Goal: Task Accomplishment & Management: Complete application form

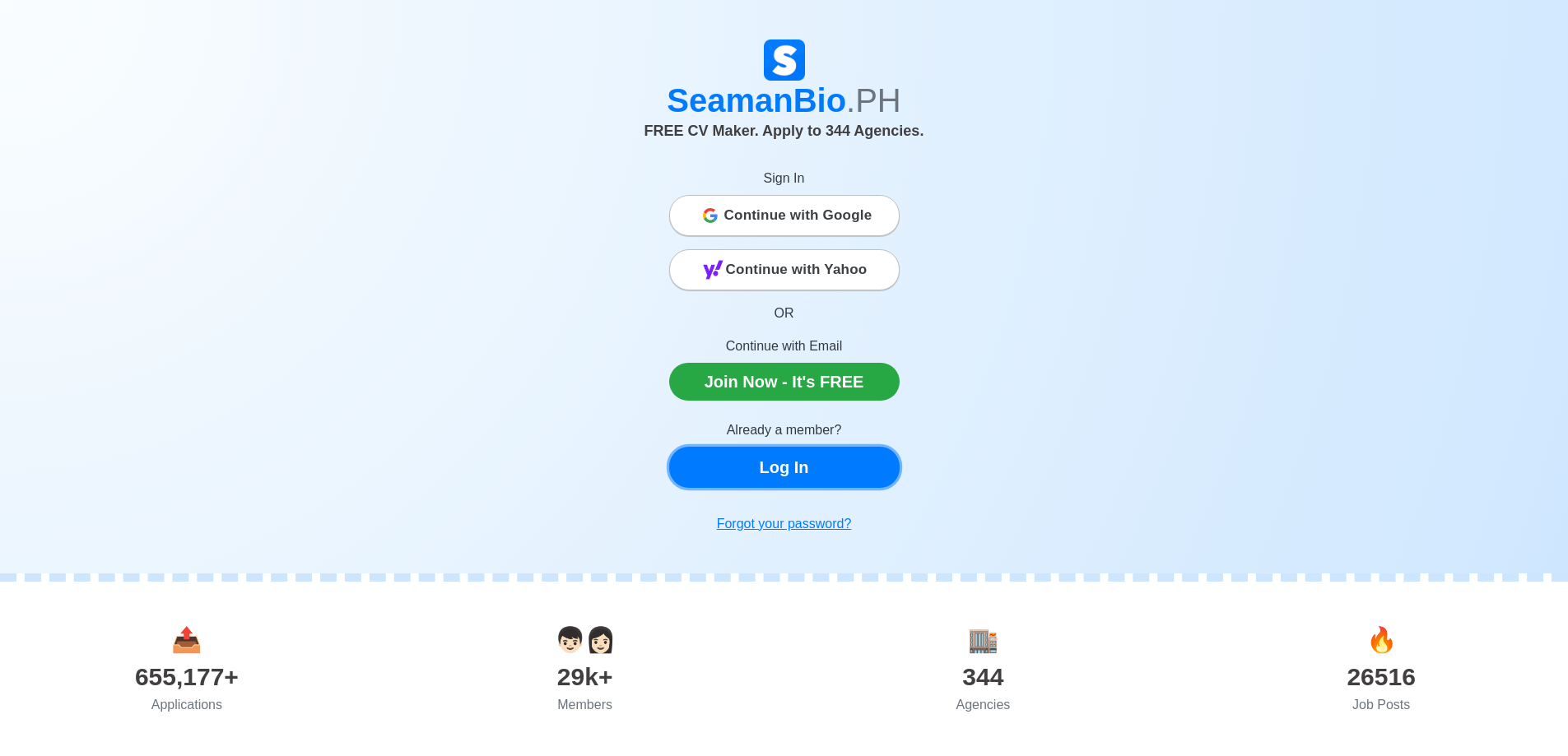
click at [790, 472] on link "Log In" at bounding box center [784, 467] width 231 height 41
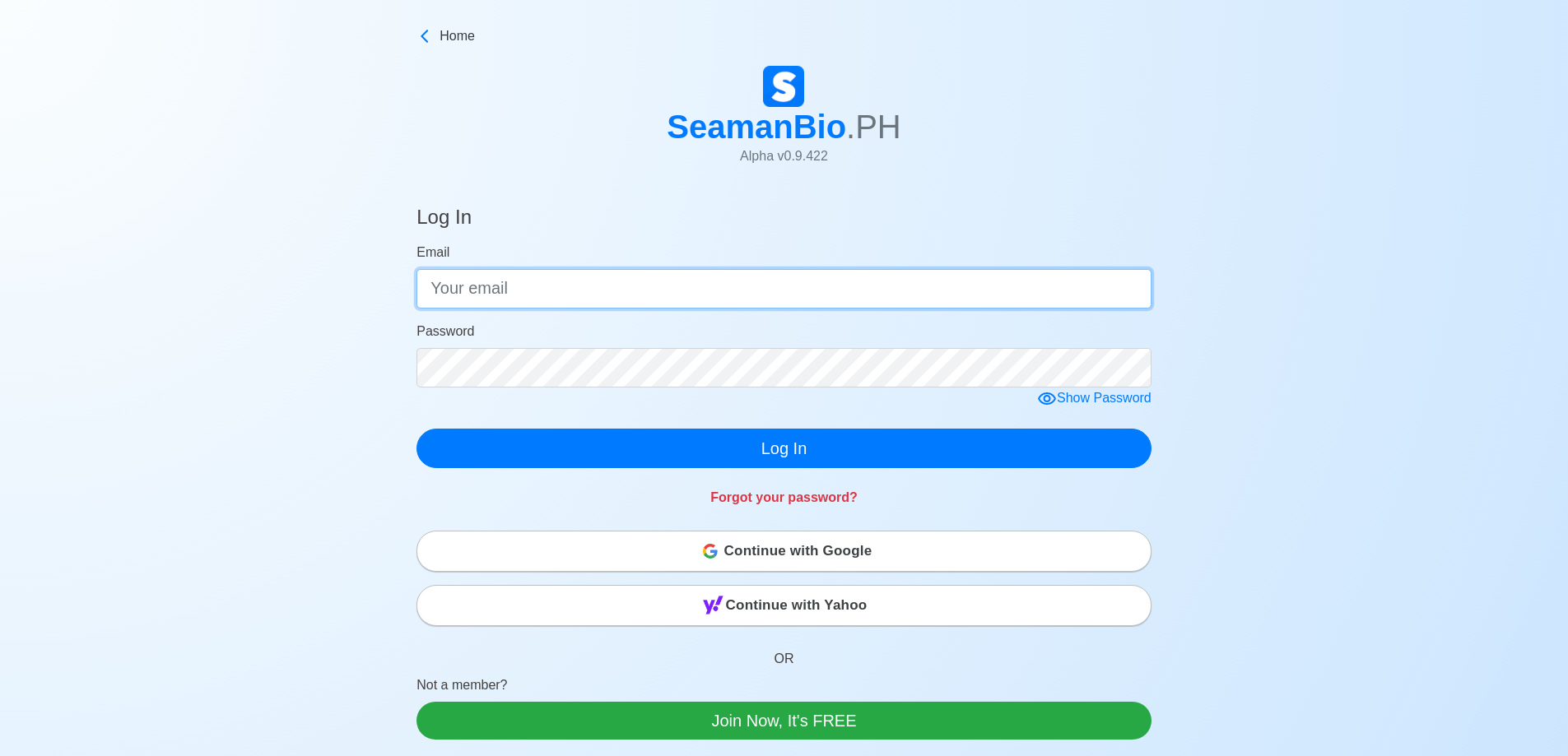
click at [559, 295] on input "Email" at bounding box center [784, 289] width 734 height 39
type input "[EMAIL_ADDRESS][DOMAIN_NAME]"
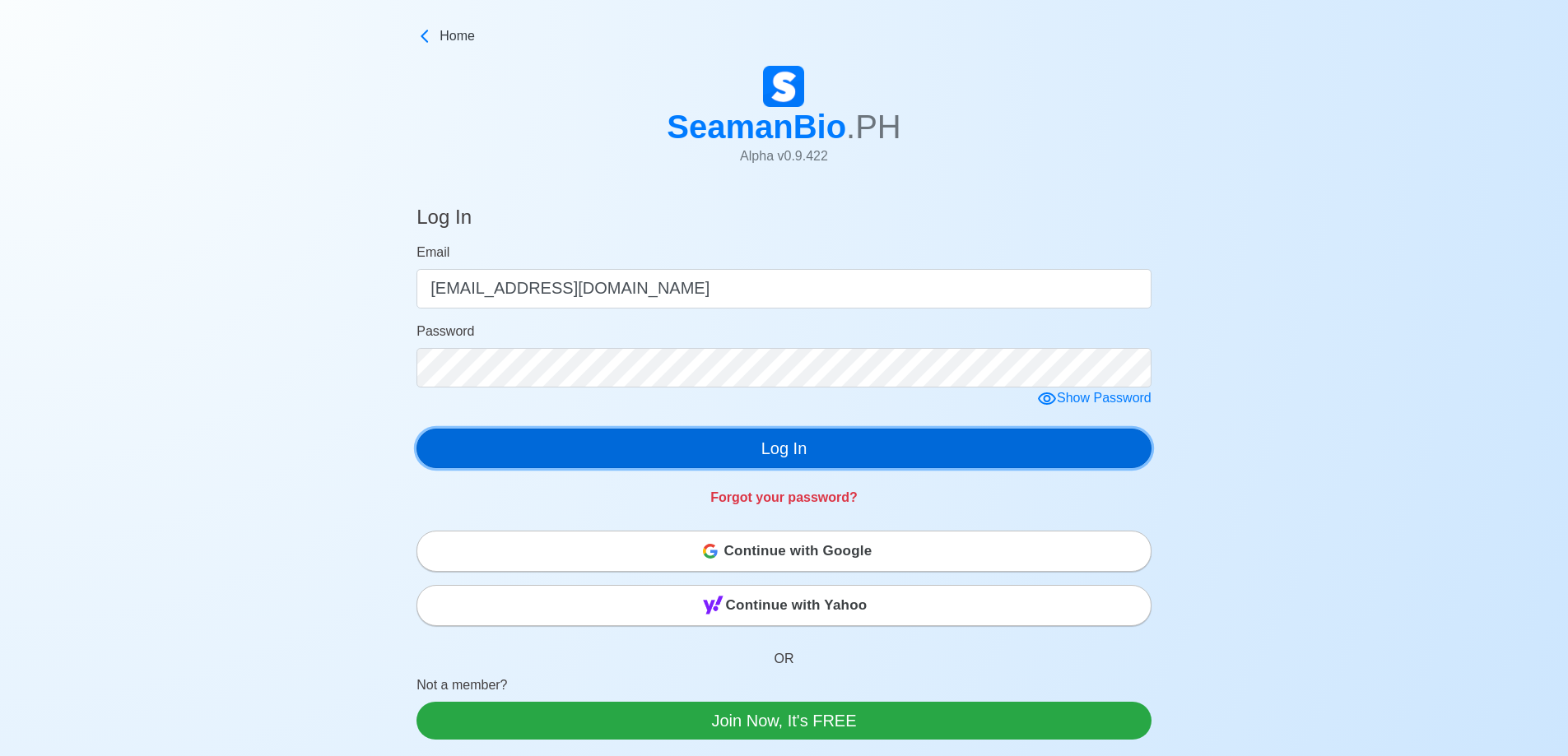
click at [623, 445] on button "Log In" at bounding box center [784, 449] width 734 height 39
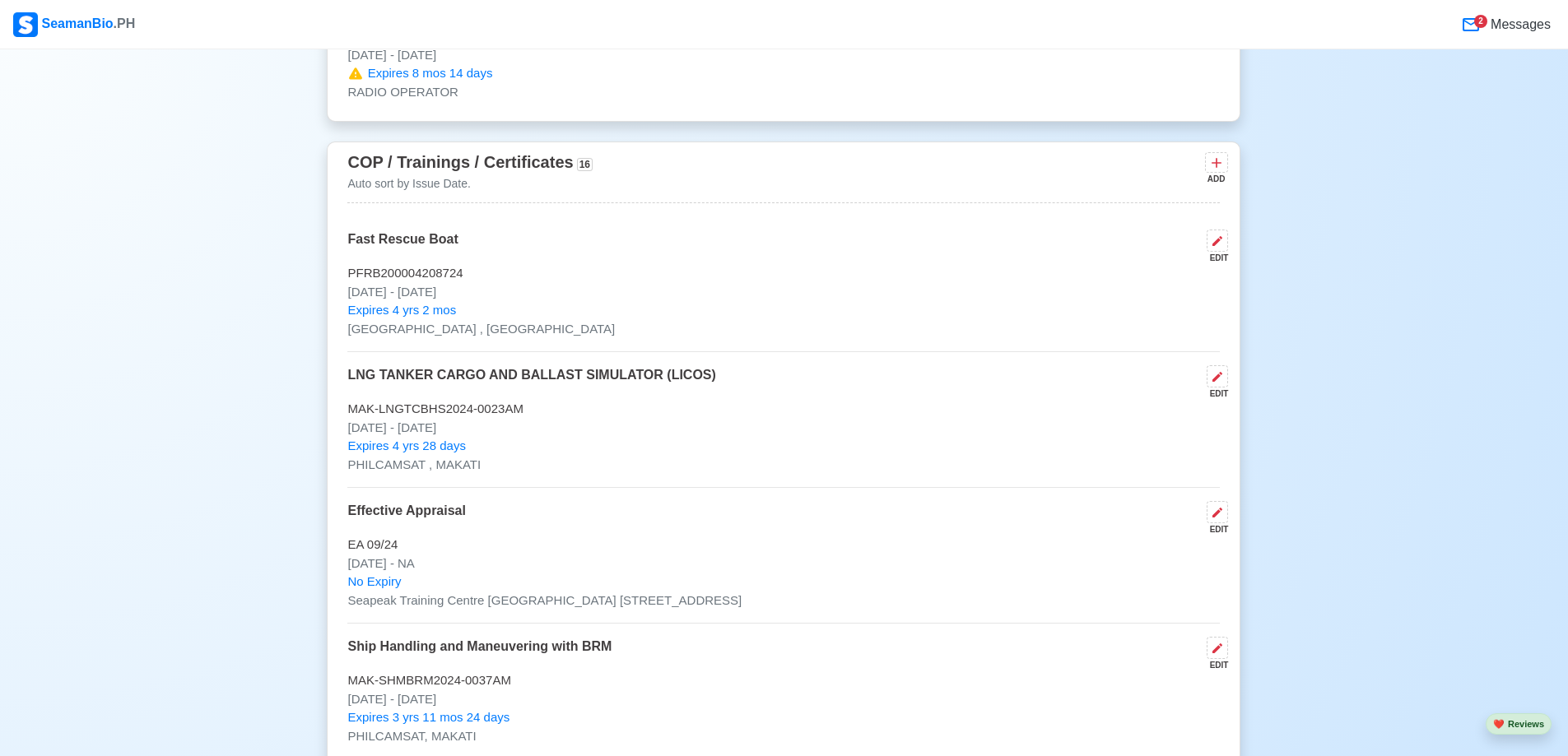
scroll to position [2633, 0]
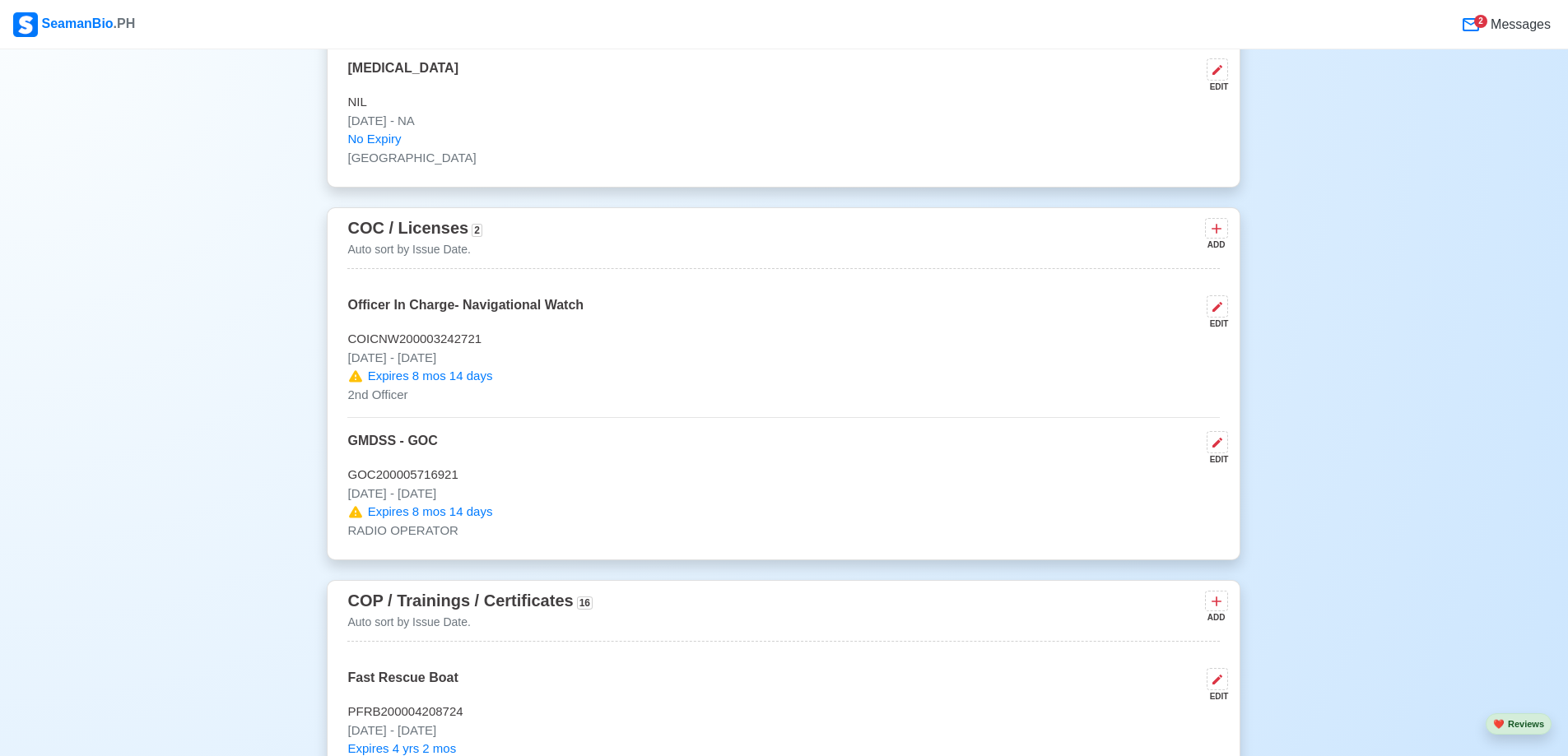
click at [1472, 25] on icon at bounding box center [1471, 25] width 20 height 20
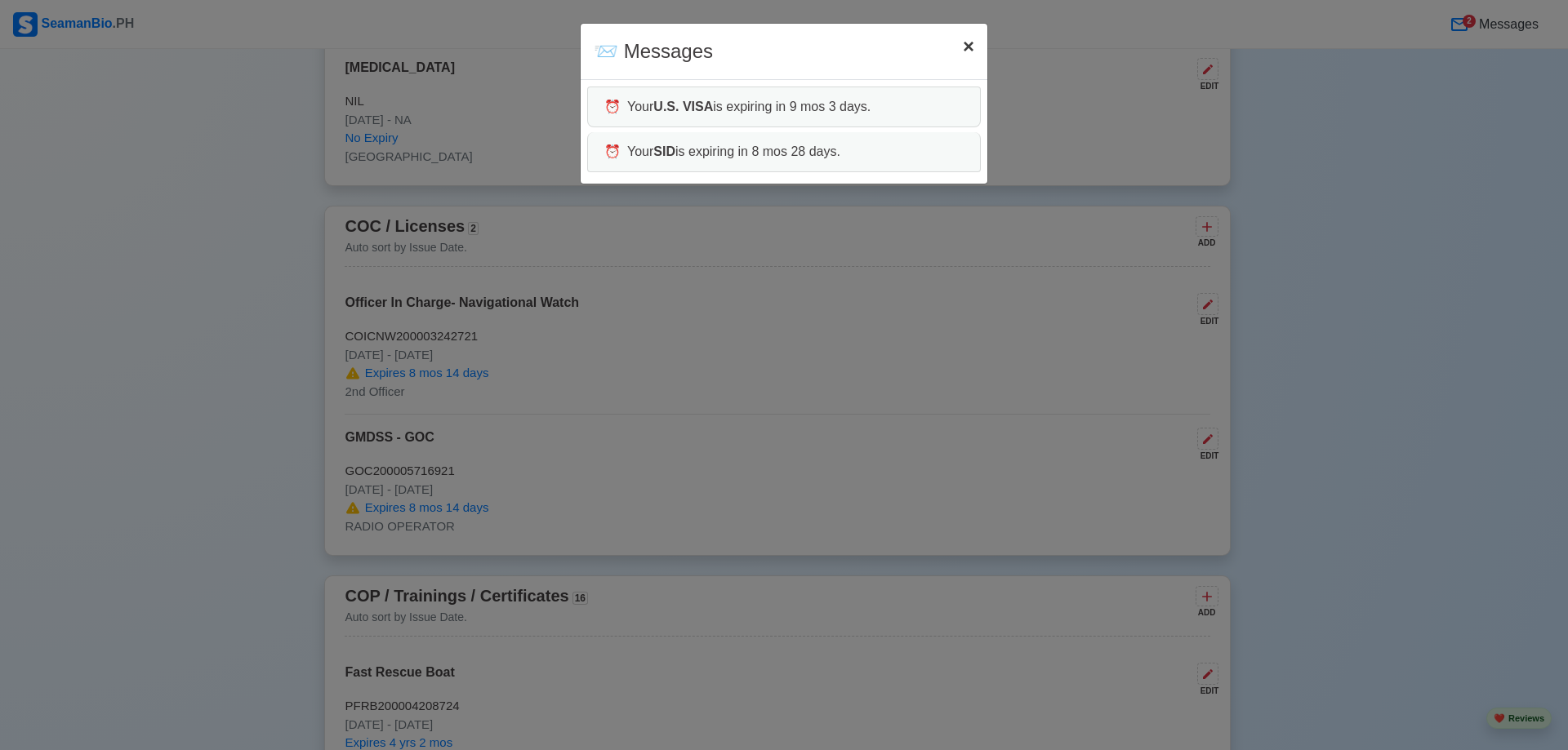
click at [966, 43] on span "×" at bounding box center [969, 46] width 12 height 22
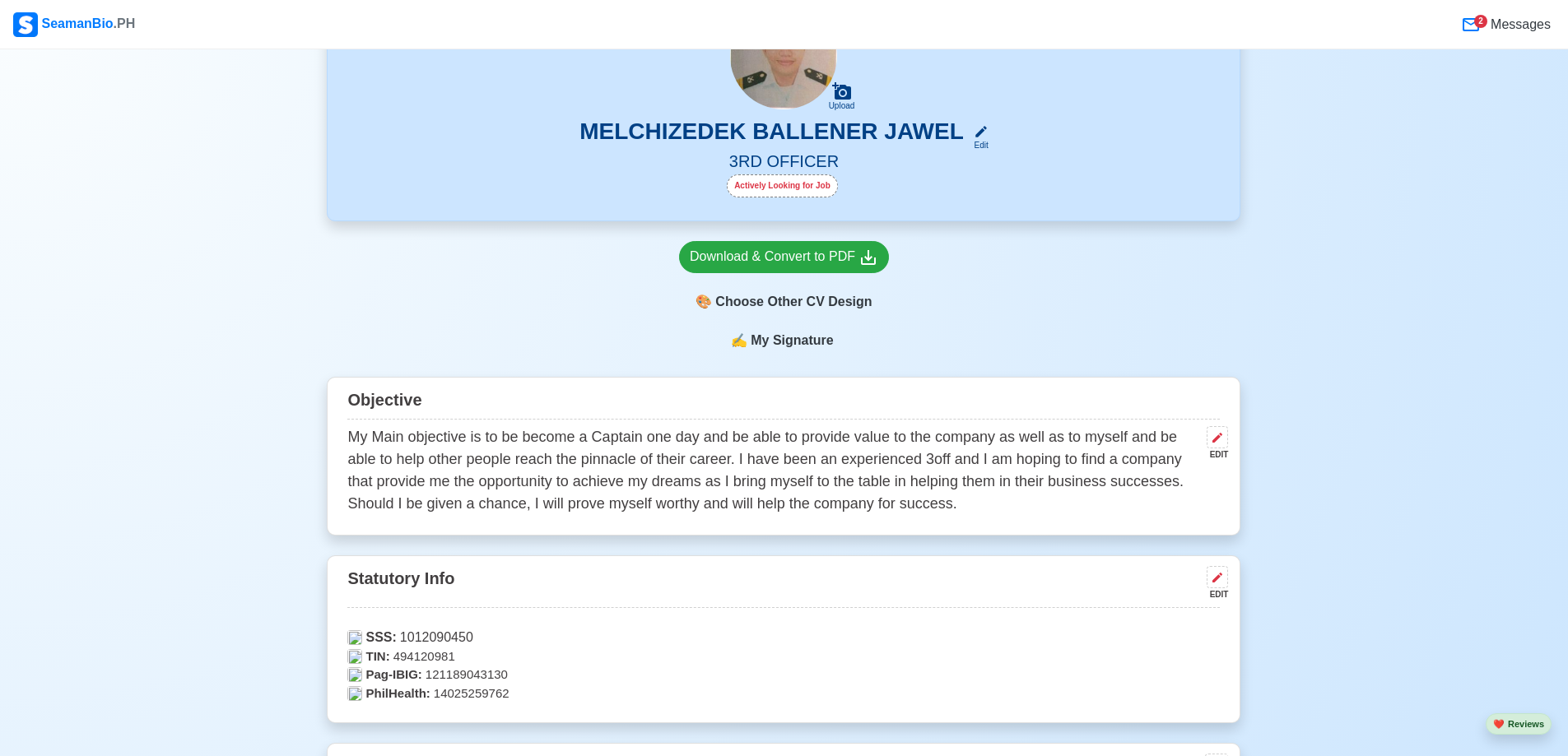
scroll to position [0, 0]
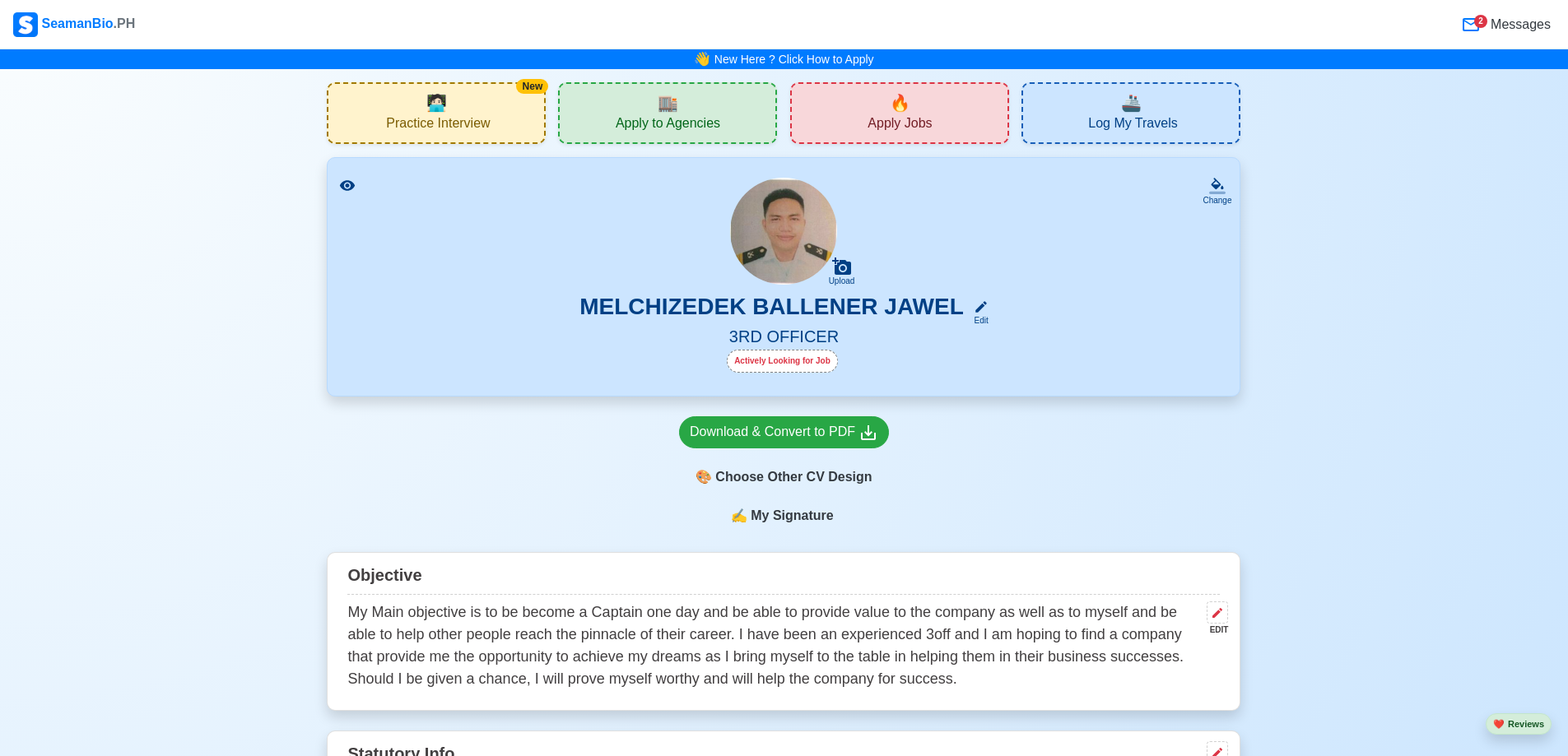
click at [643, 116] on span "Apply to Agencies" at bounding box center [668, 125] width 104 height 21
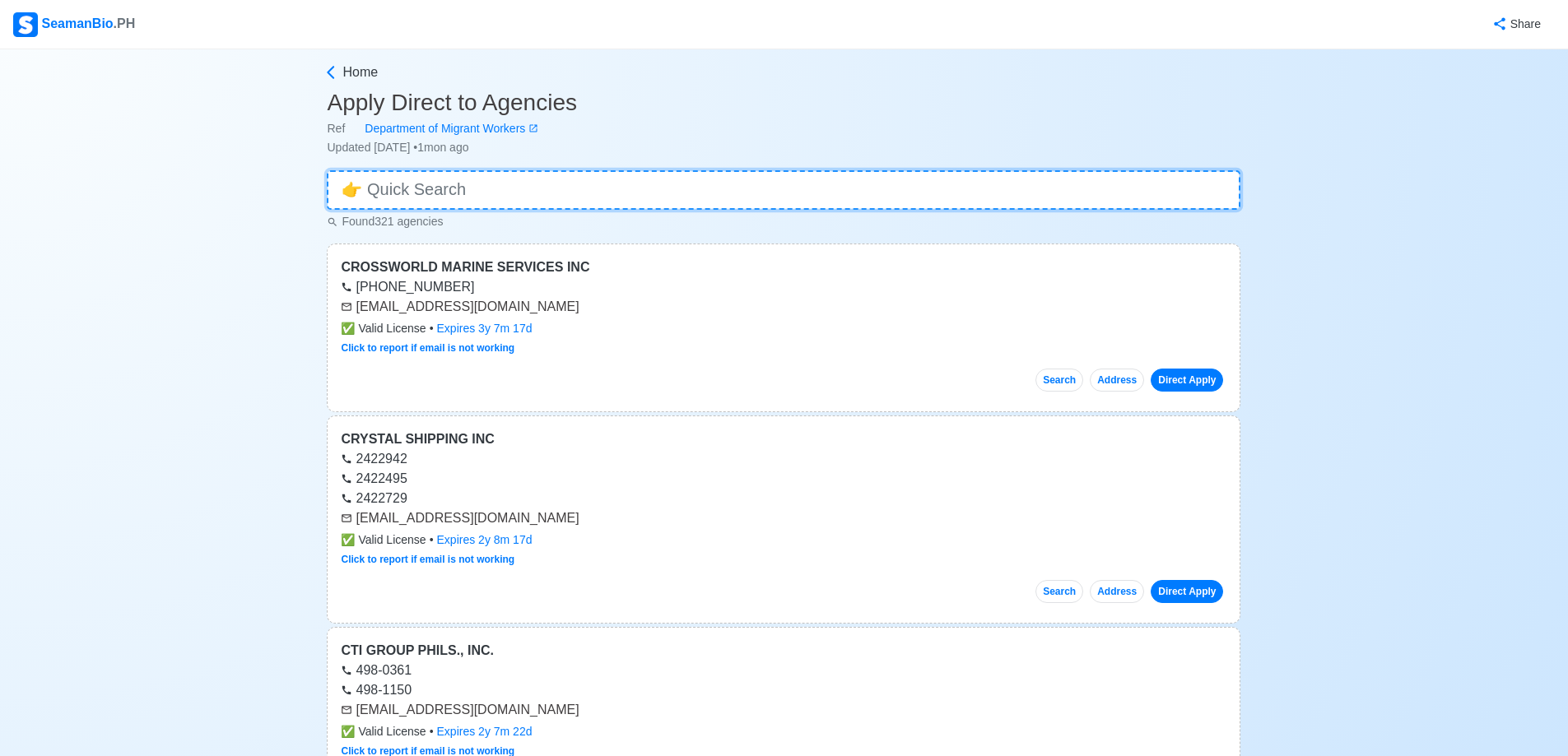
click at [416, 186] on input at bounding box center [784, 189] width 913 height 39
click at [337, 77] on icon at bounding box center [331, 72] width 17 height 17
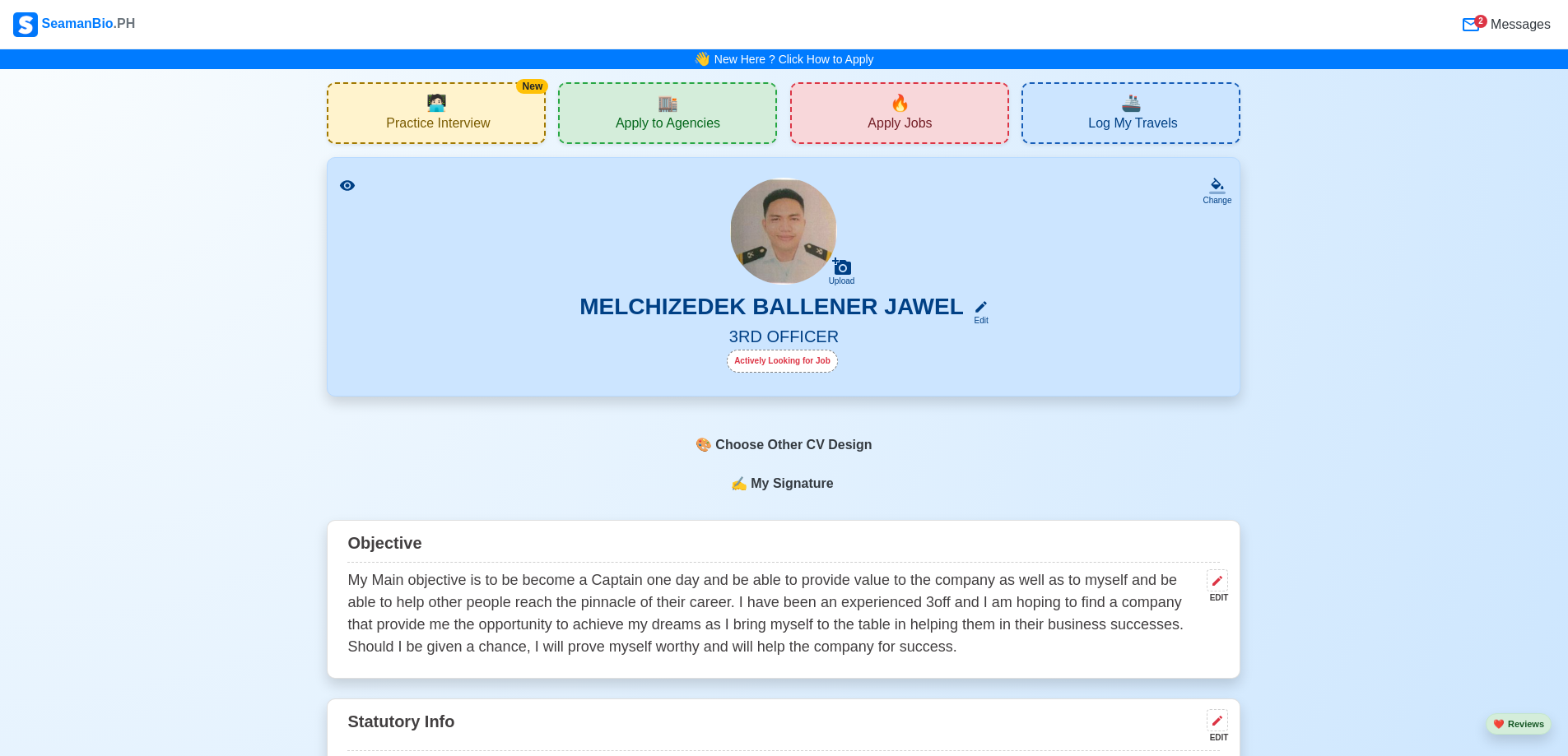
click at [864, 121] on div "🔥 Apply Jobs" at bounding box center [899, 113] width 219 height 62
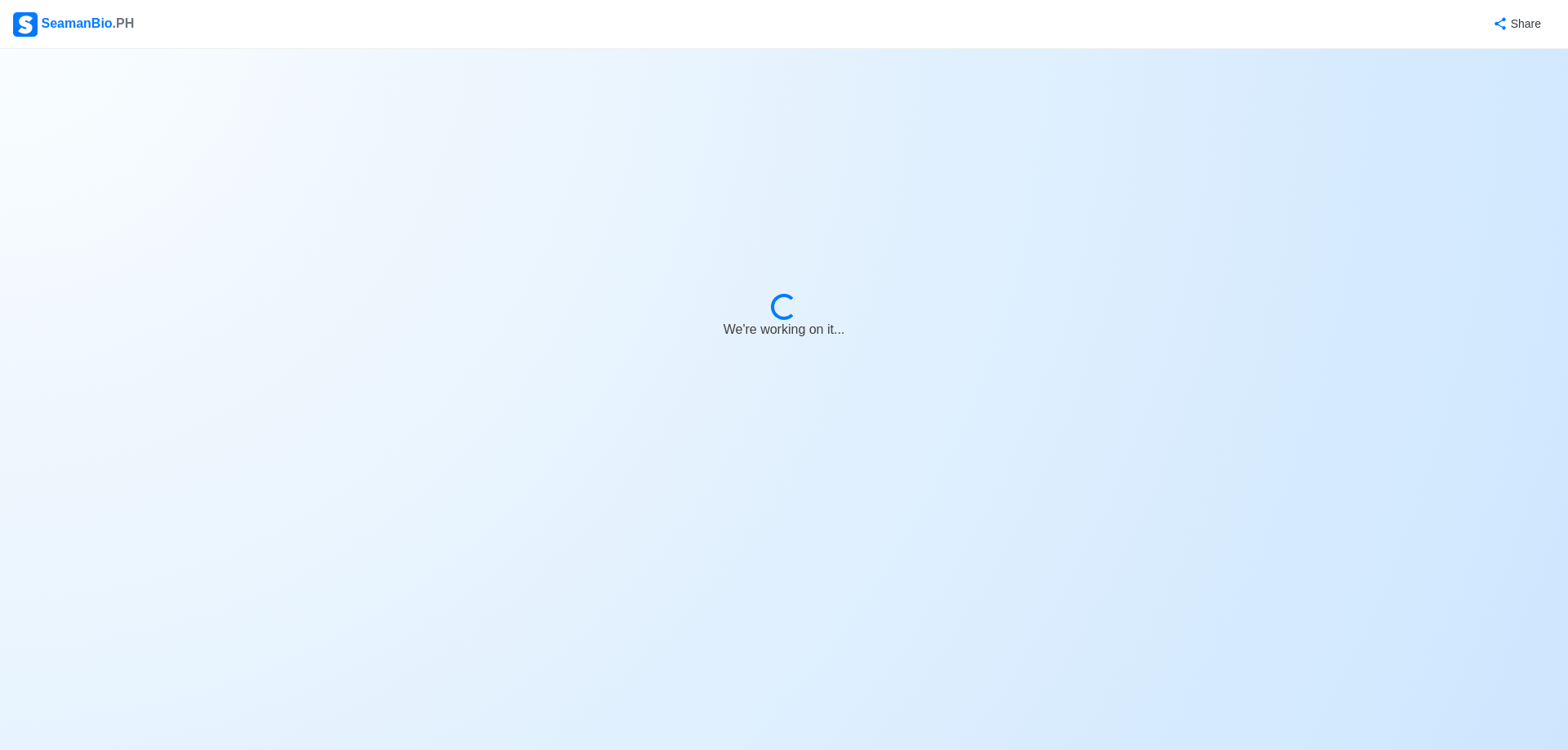
select select "3rd Officer"
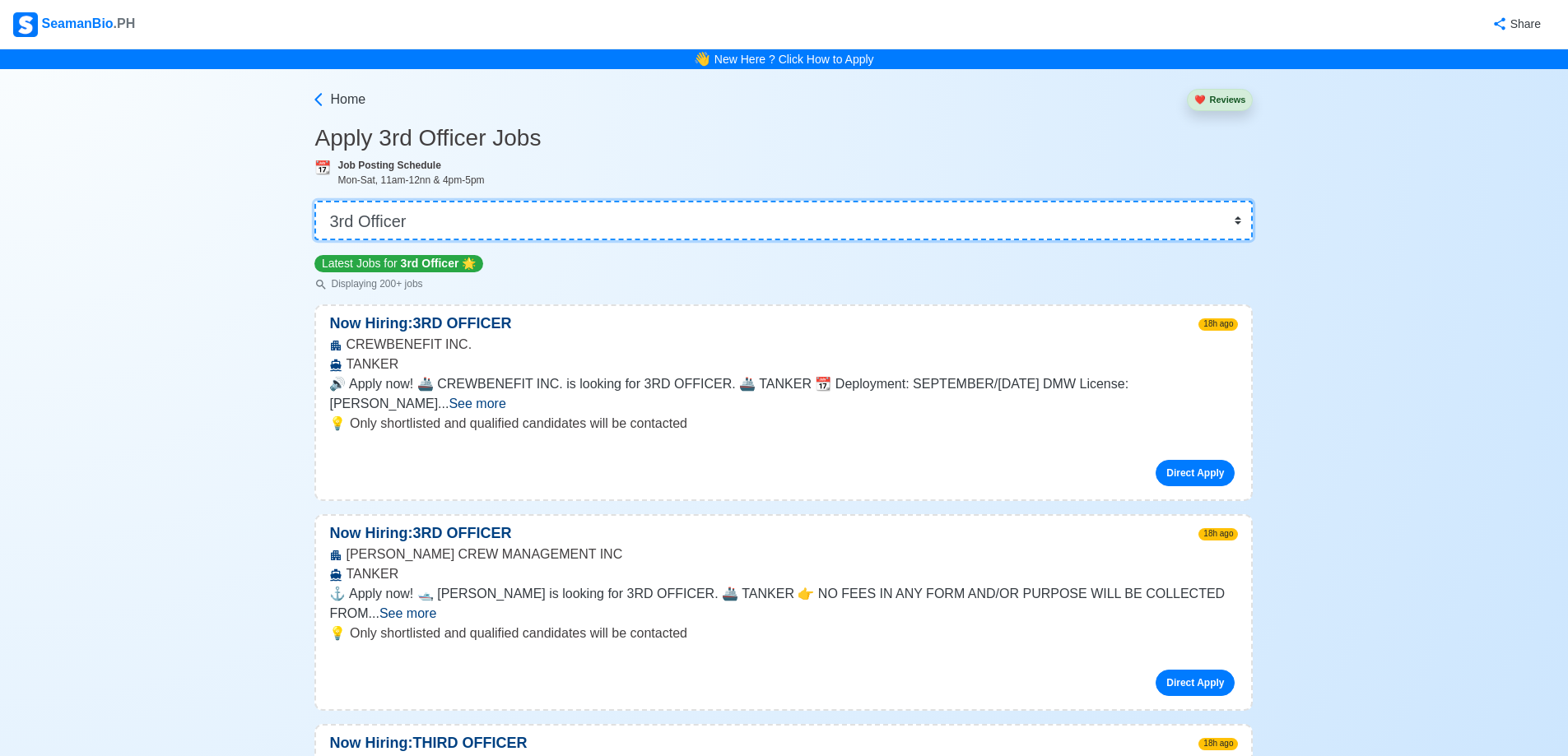
click at [474, 235] on select "👉 Select Rank or Position Master Chief Officer 2nd Officer 3rd Officer Junior O…" at bounding box center [783, 221] width 938 height 39
click at [318, 102] on icon at bounding box center [318, 99] width 17 height 17
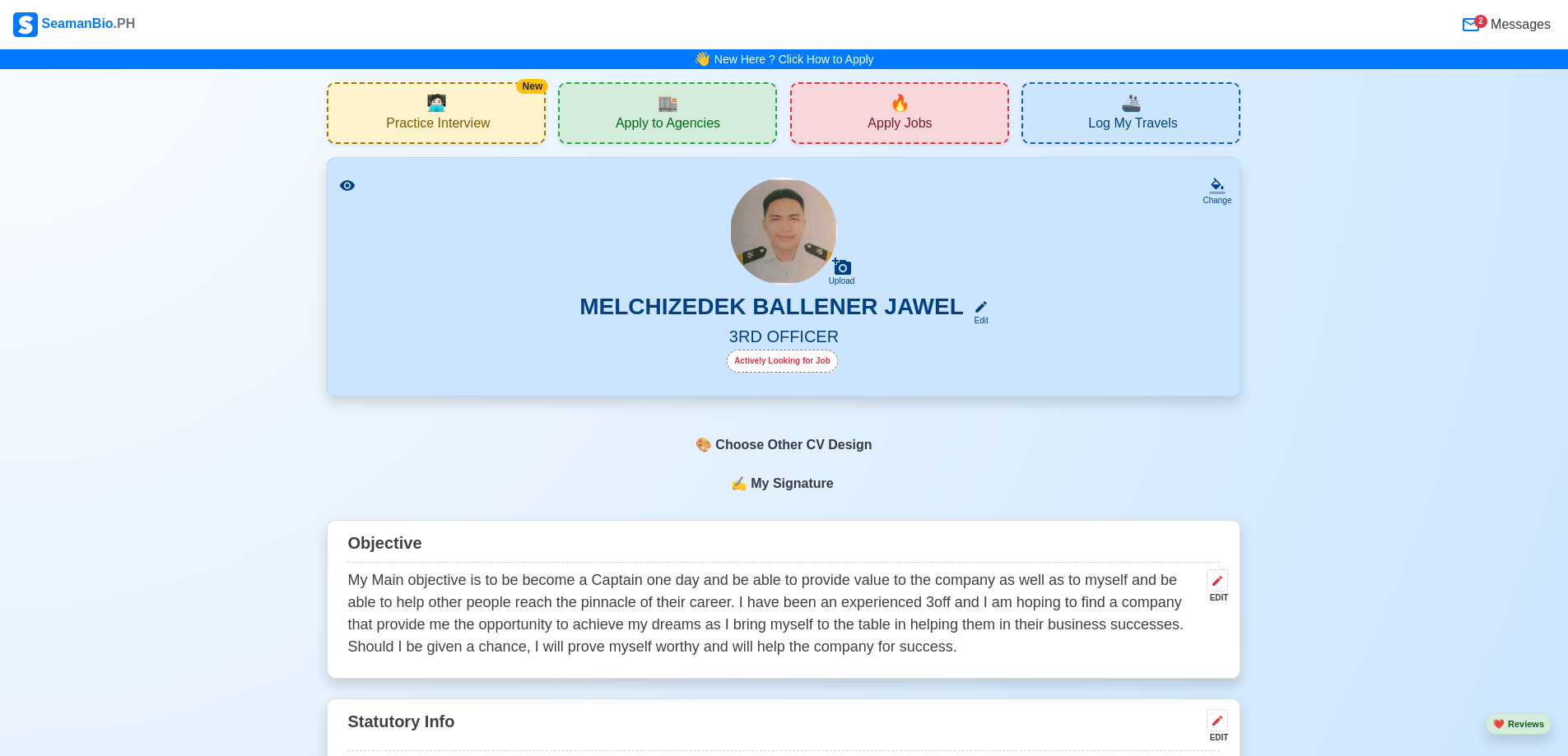
click at [678, 129] on span "Apply to Agencies" at bounding box center [668, 125] width 104 height 21
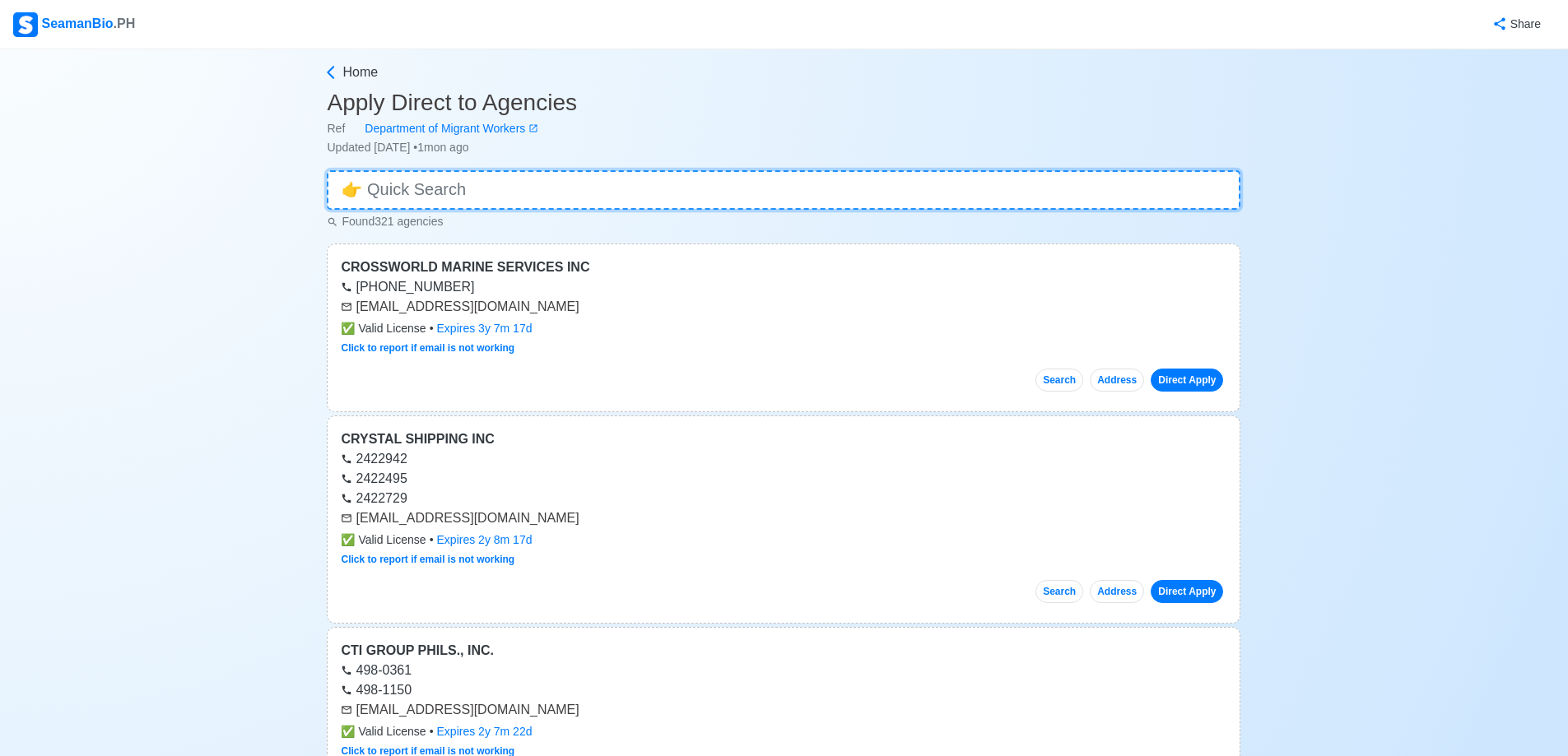
click at [523, 190] on input at bounding box center [784, 189] width 913 height 39
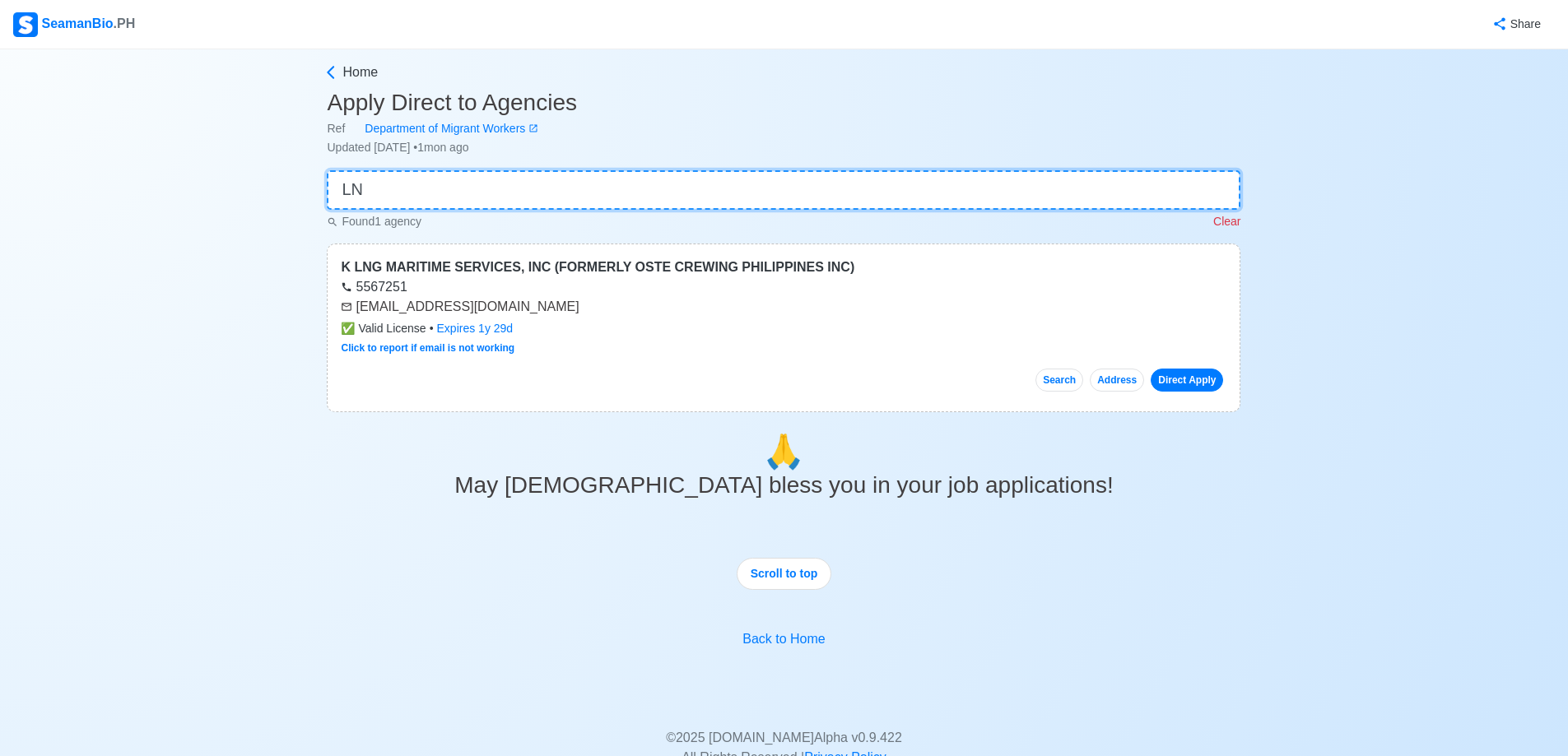
type input "LNG"
drag, startPoint x: 392, startPoint y: 189, endPoint x: 310, endPoint y: 181, distance: 82.4
click at [311, 181] on div "Home Apply Direct to Agencies Ref Department of Migrant Workers Updated [DATE] …" at bounding box center [784, 451] width 1045 height 804
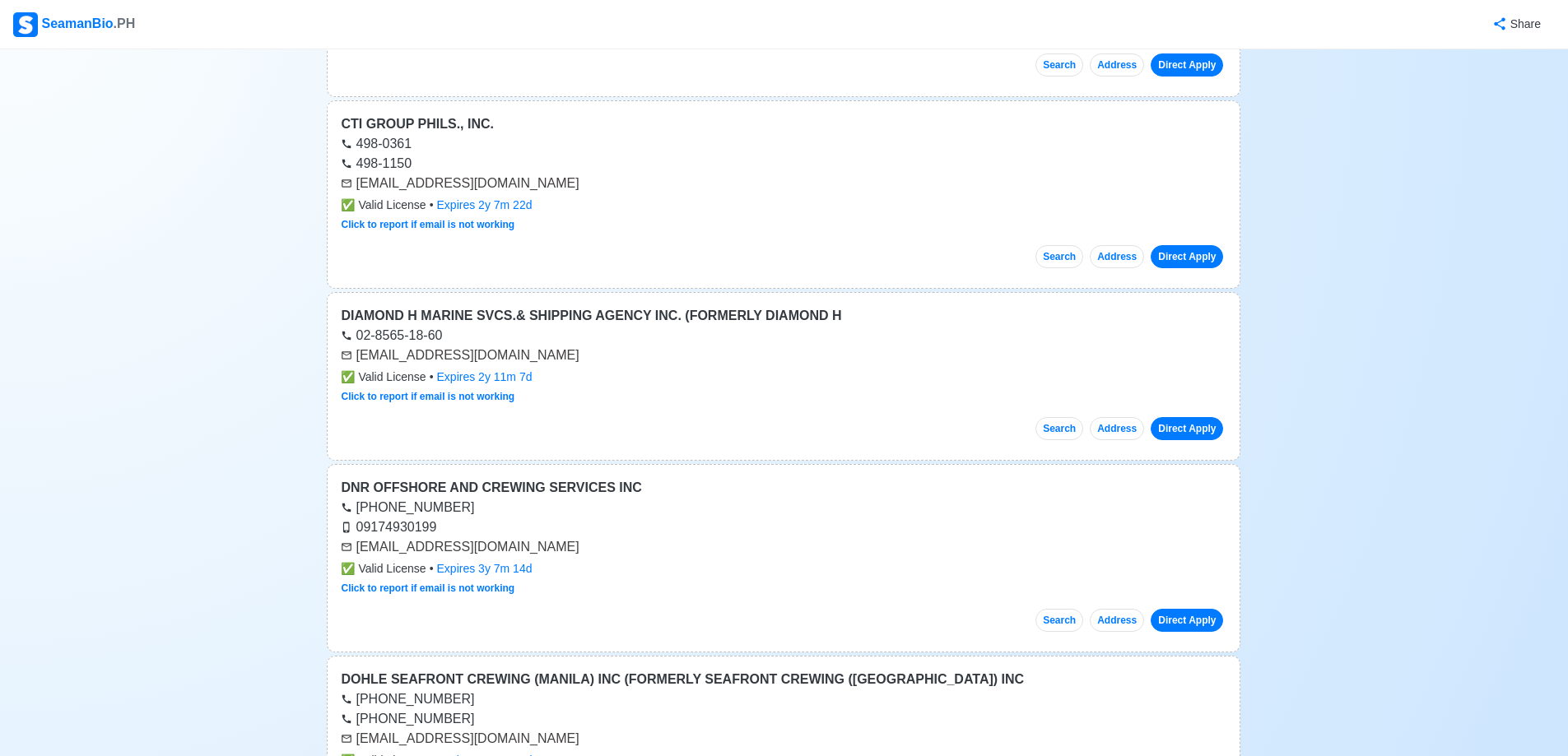
scroll to position [702, 0]
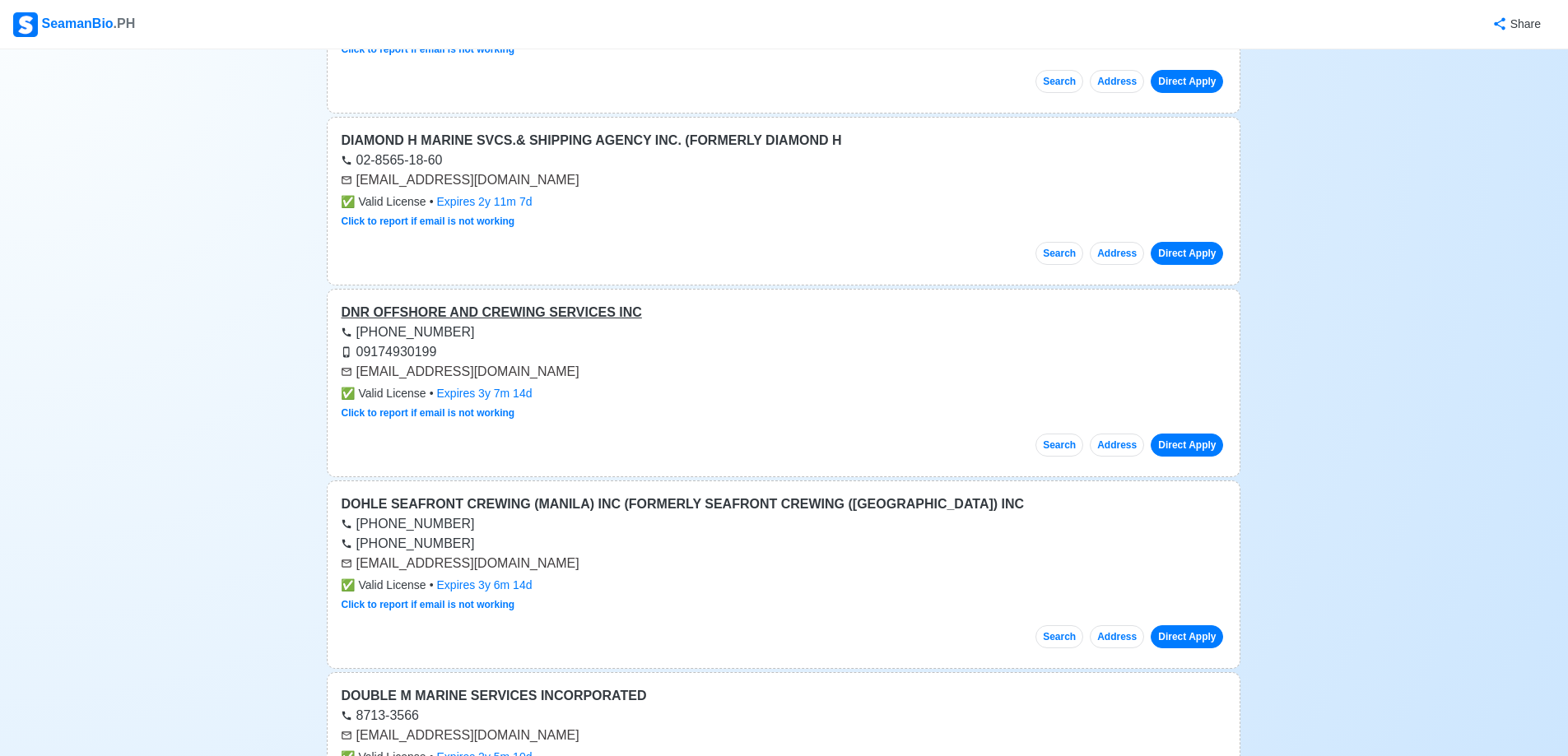
click at [542, 314] on div "DNR OFFSHORE AND CREWING SERVICES INC" at bounding box center [784, 312] width 886 height 20
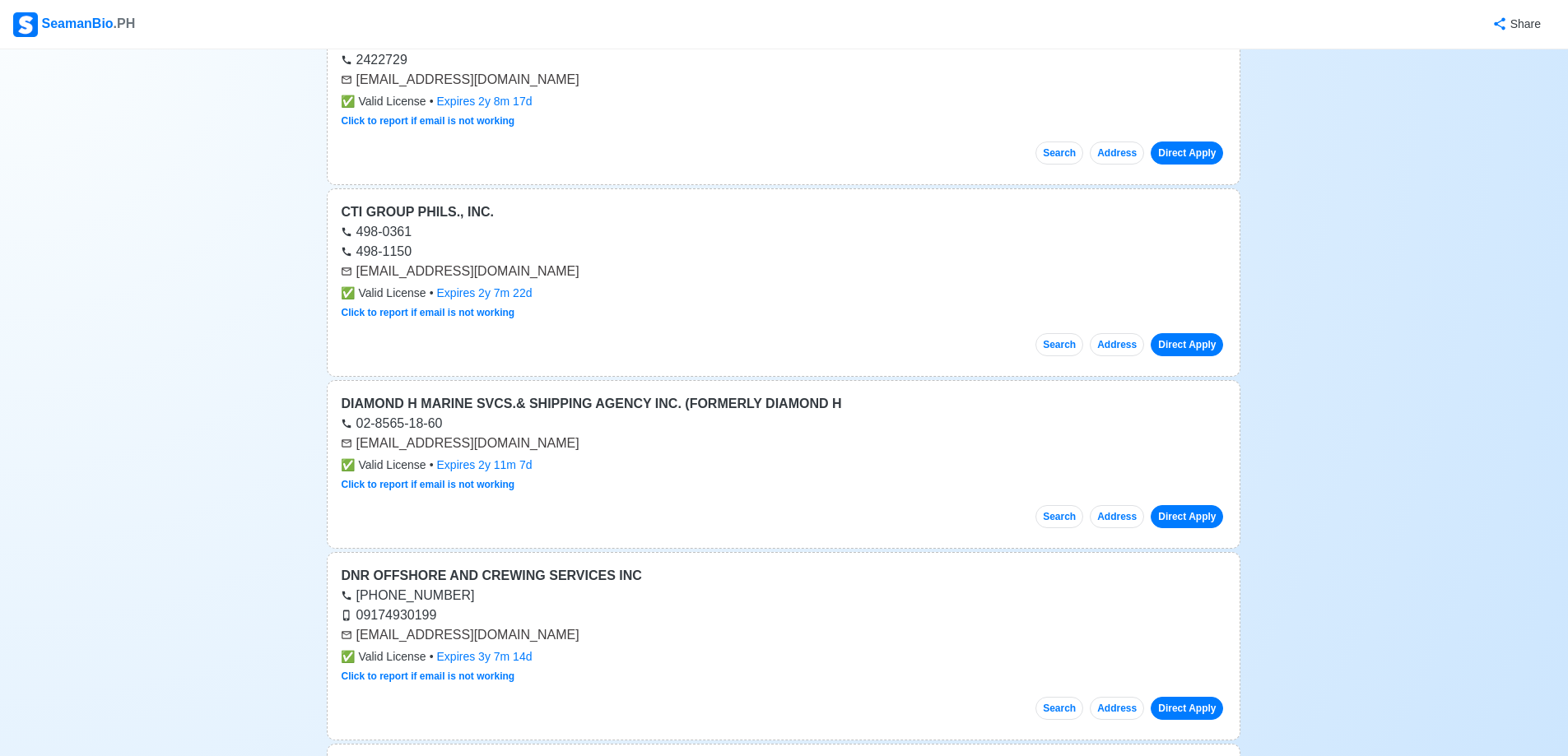
scroll to position [0, 0]
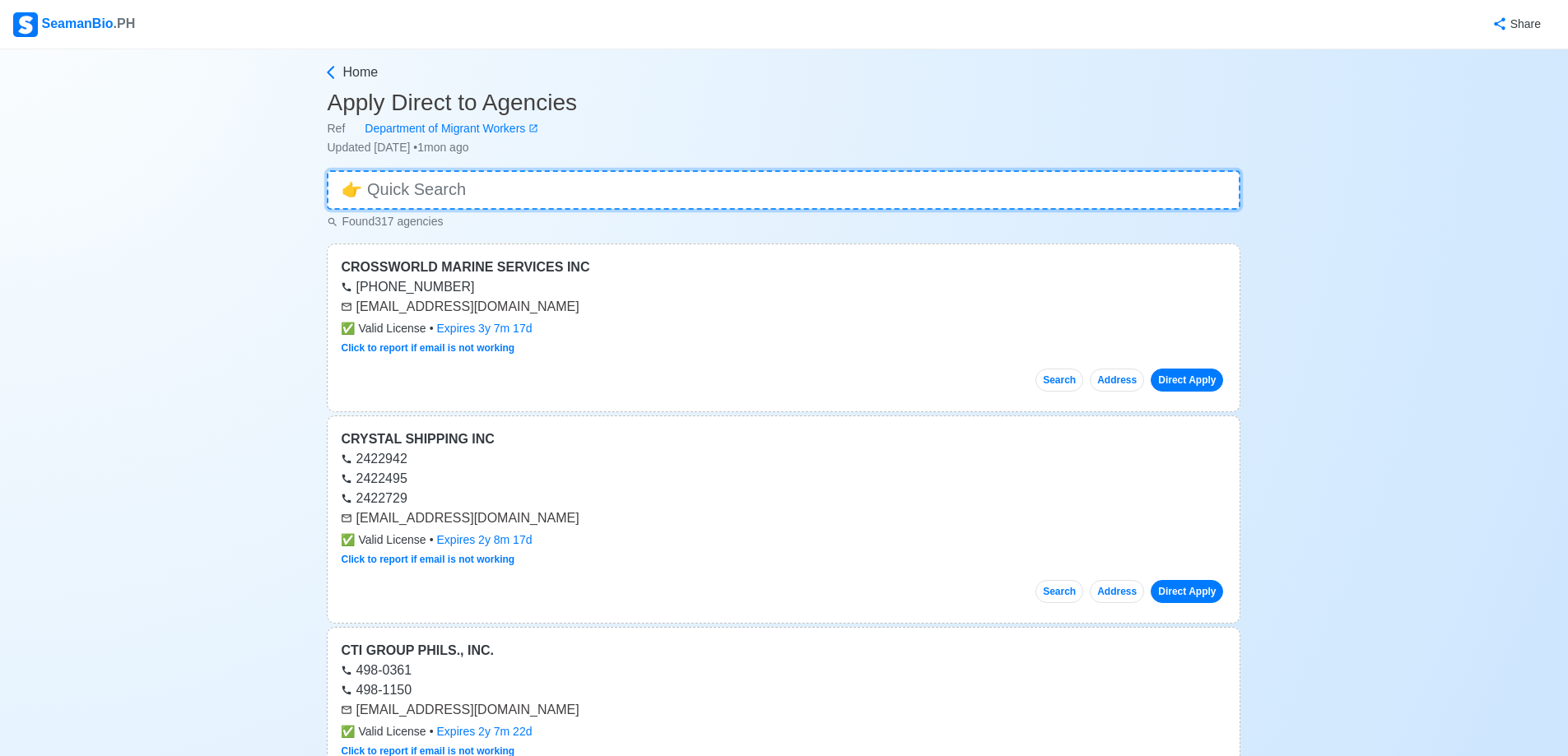
click at [426, 199] on input at bounding box center [784, 189] width 913 height 39
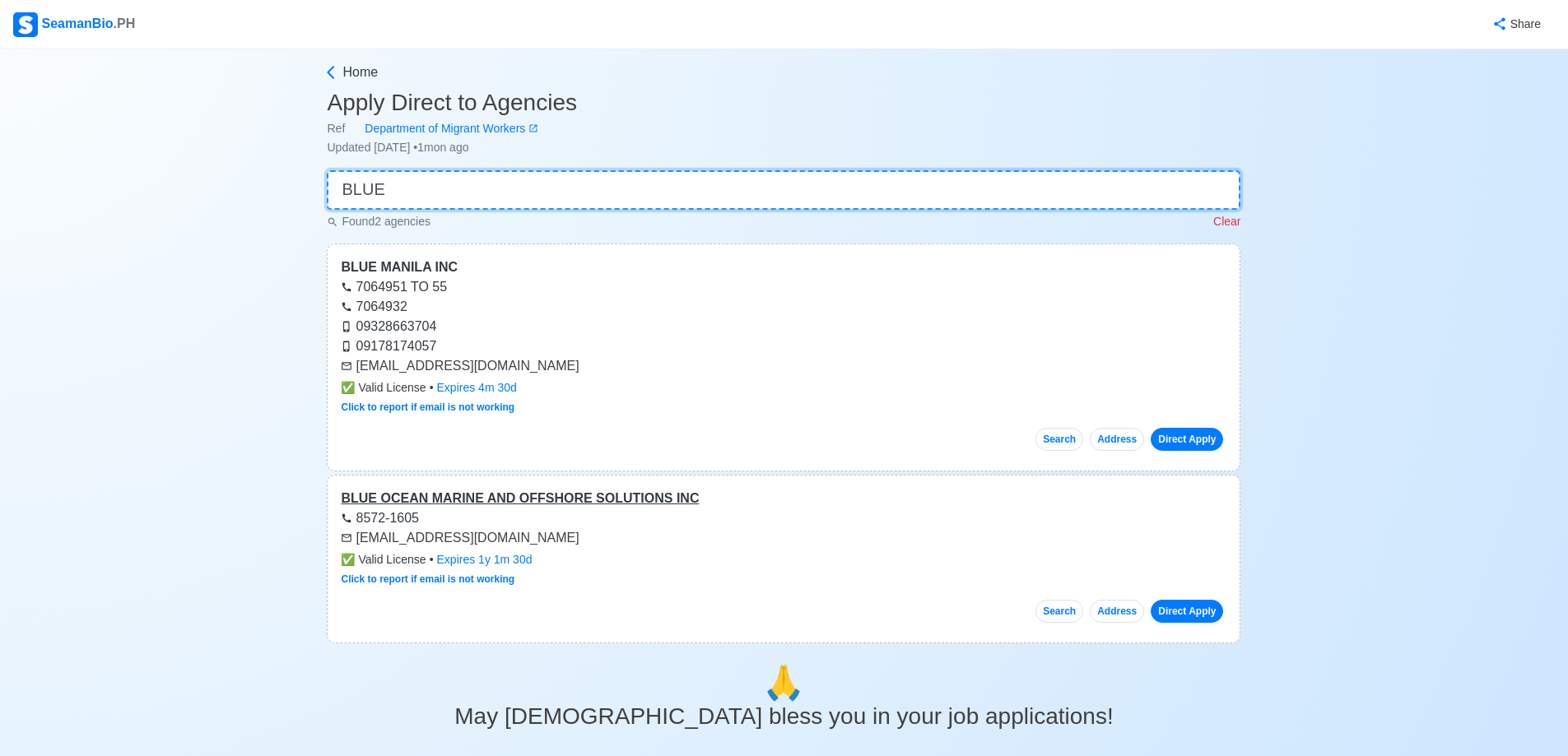
type input "BLUE"
click at [533, 500] on div "BLUE OCEAN MARINE AND OFFSHORE SOLUTIONS INC" at bounding box center [784, 499] width 886 height 20
